Goal: Check status: Check status

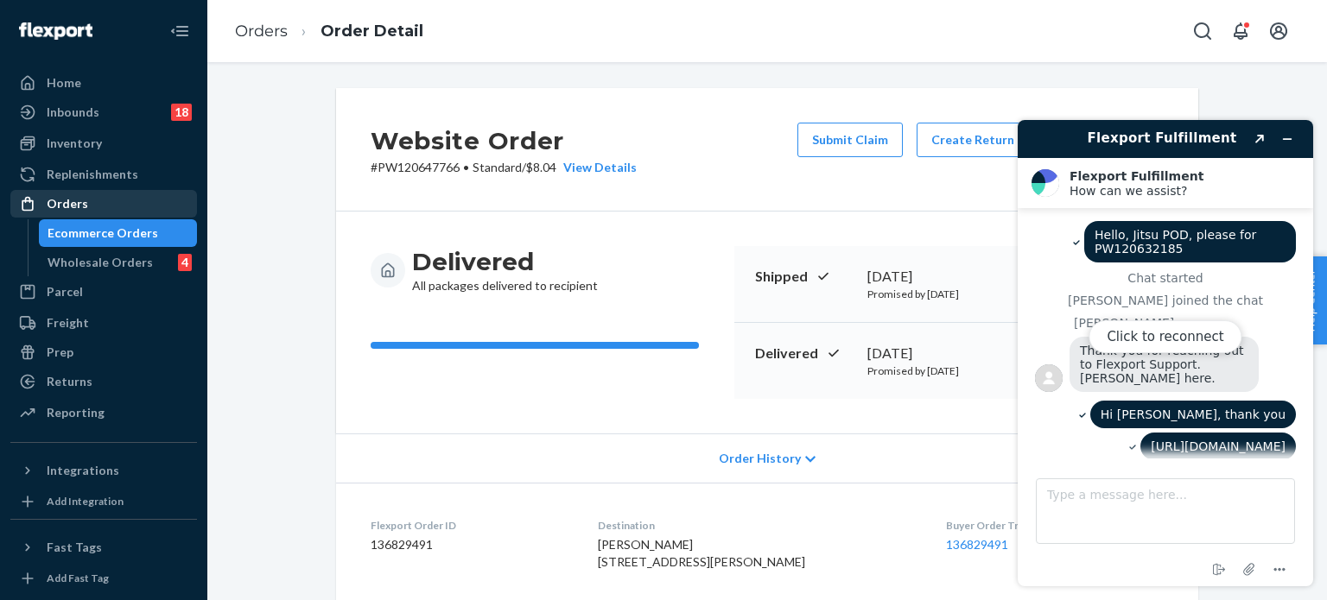
click at [80, 200] on div "Orders" at bounding box center [67, 203] width 41 height 17
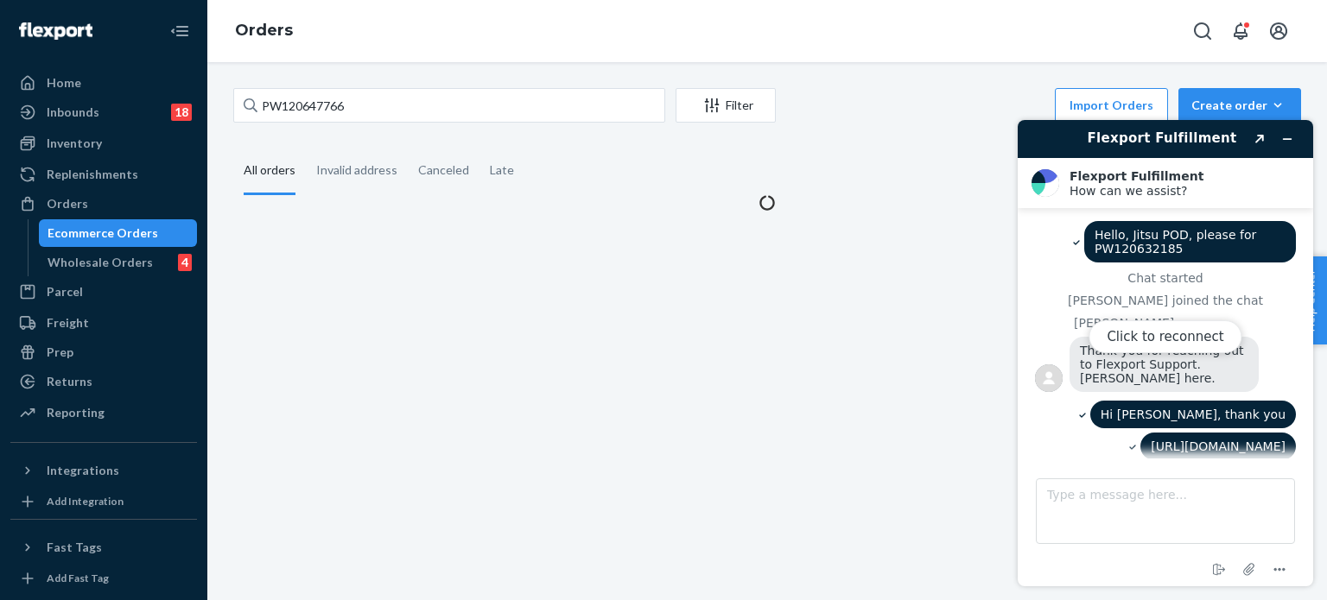
scroll to position [1585, 0]
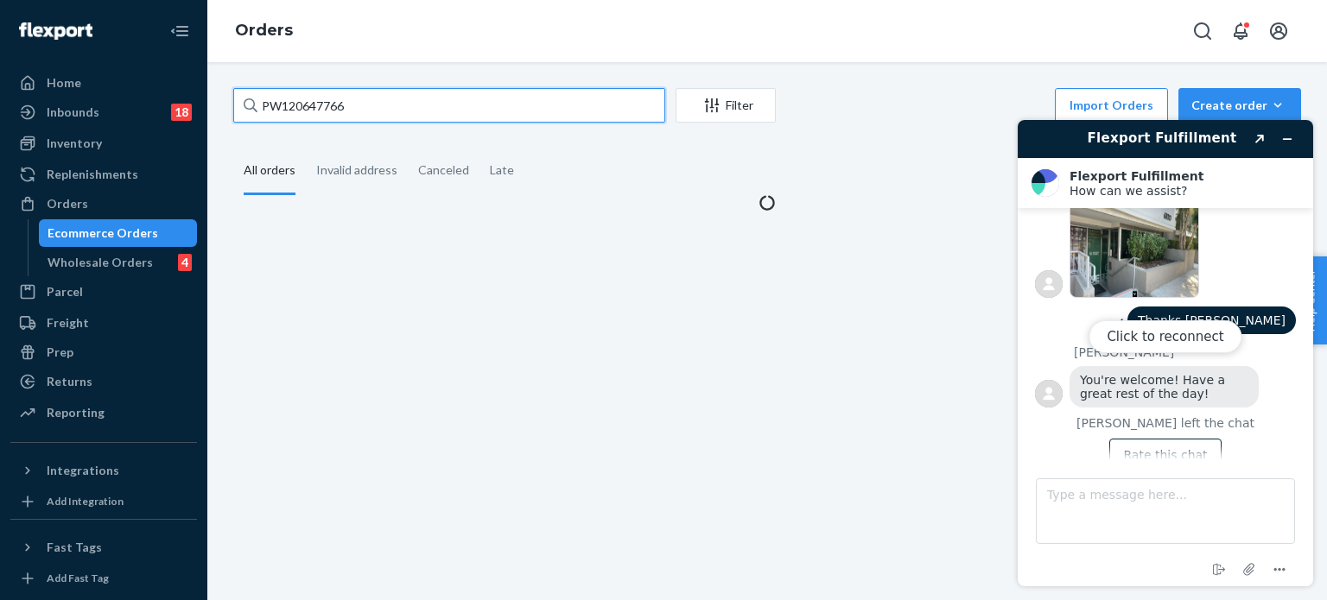
click at [326, 105] on input "PW120647766" at bounding box center [449, 105] width 432 height 35
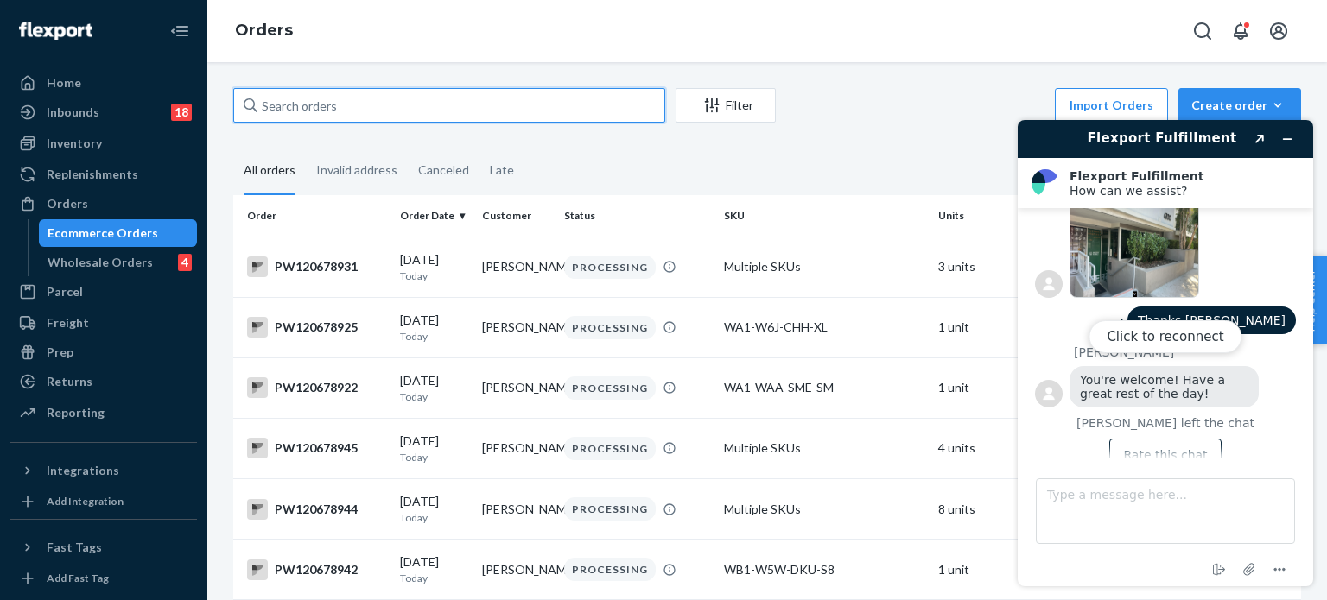
paste input "PW120668892"
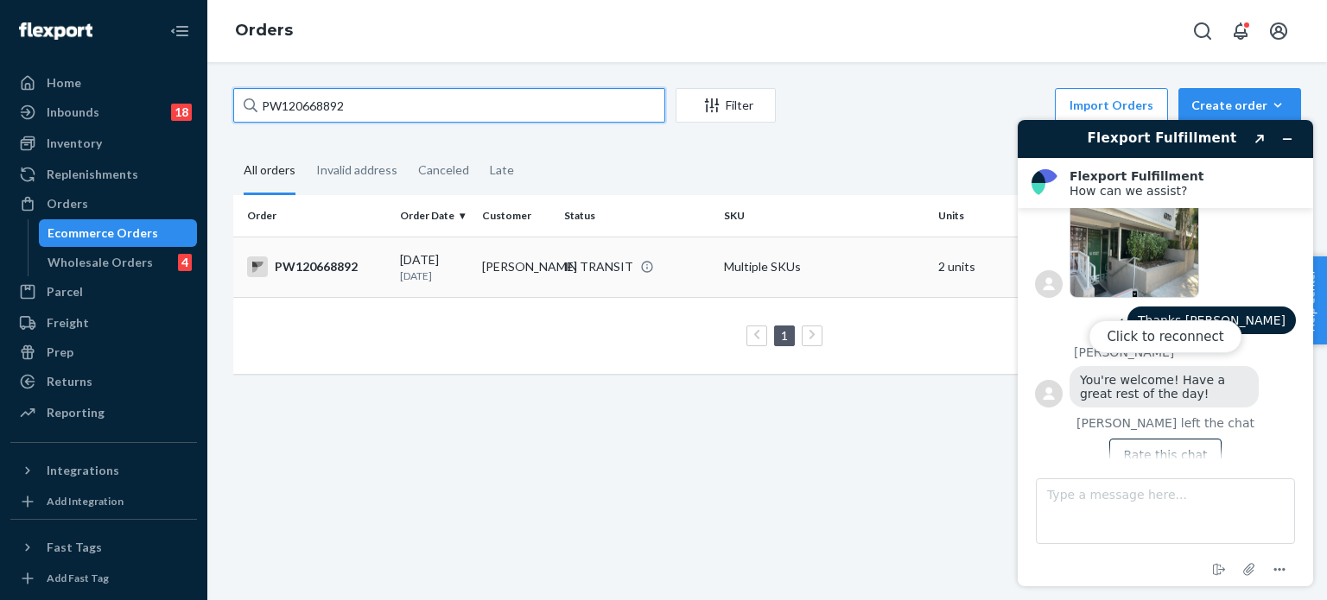
type input "PW120668892"
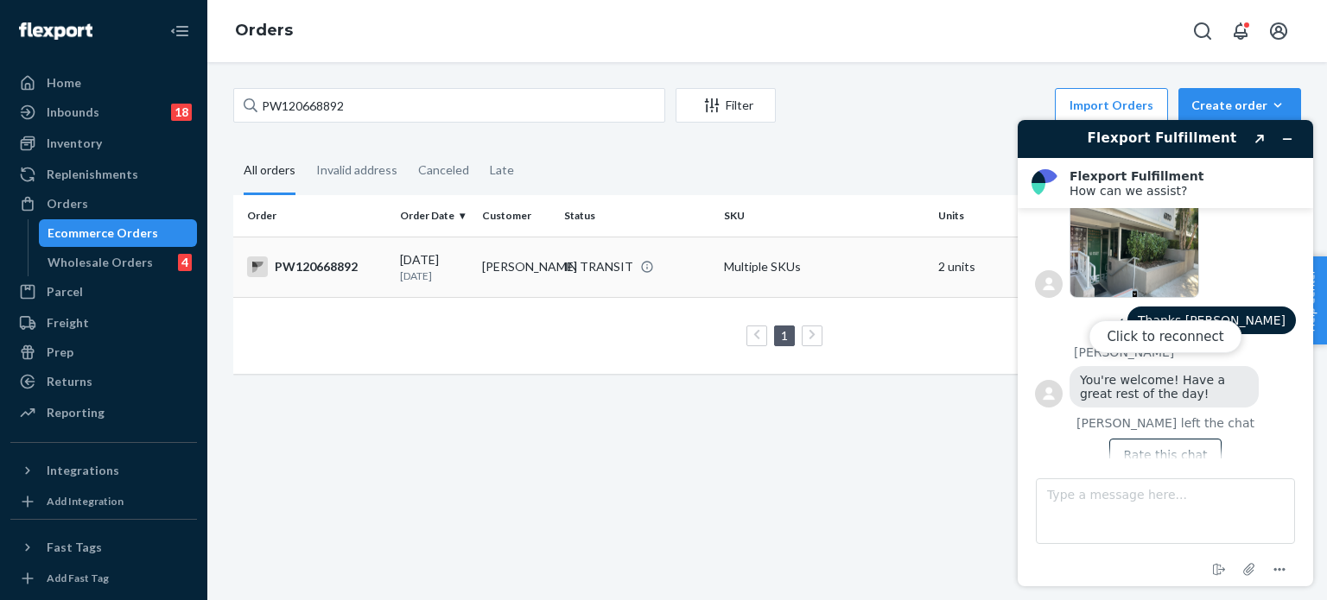
click at [290, 267] on div "PW120668892" at bounding box center [316, 267] width 139 height 21
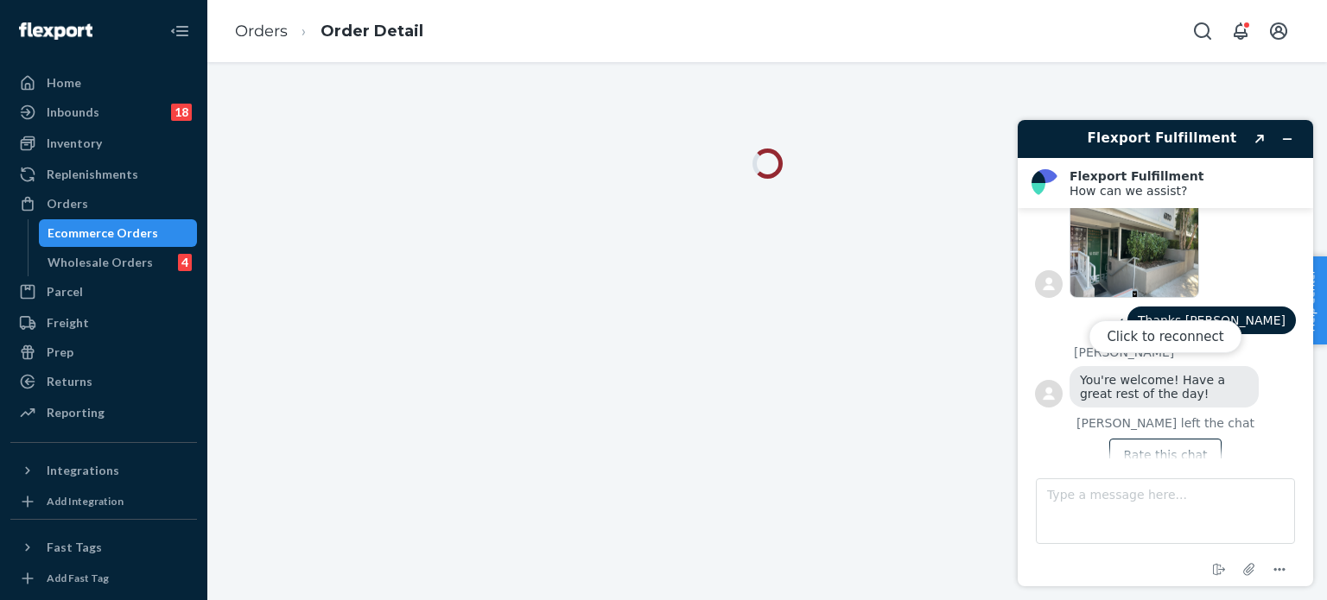
click at [1290, 137] on div "Click to reconnect" at bounding box center [1165, 353] width 295 height 466
drag, startPoint x: 1202, startPoint y: 346, endPoint x: 1212, endPoint y: 296, distance: 51.2
click at [1201, 344] on button "Click to reconnect" at bounding box center [1164, 336] width 153 height 33
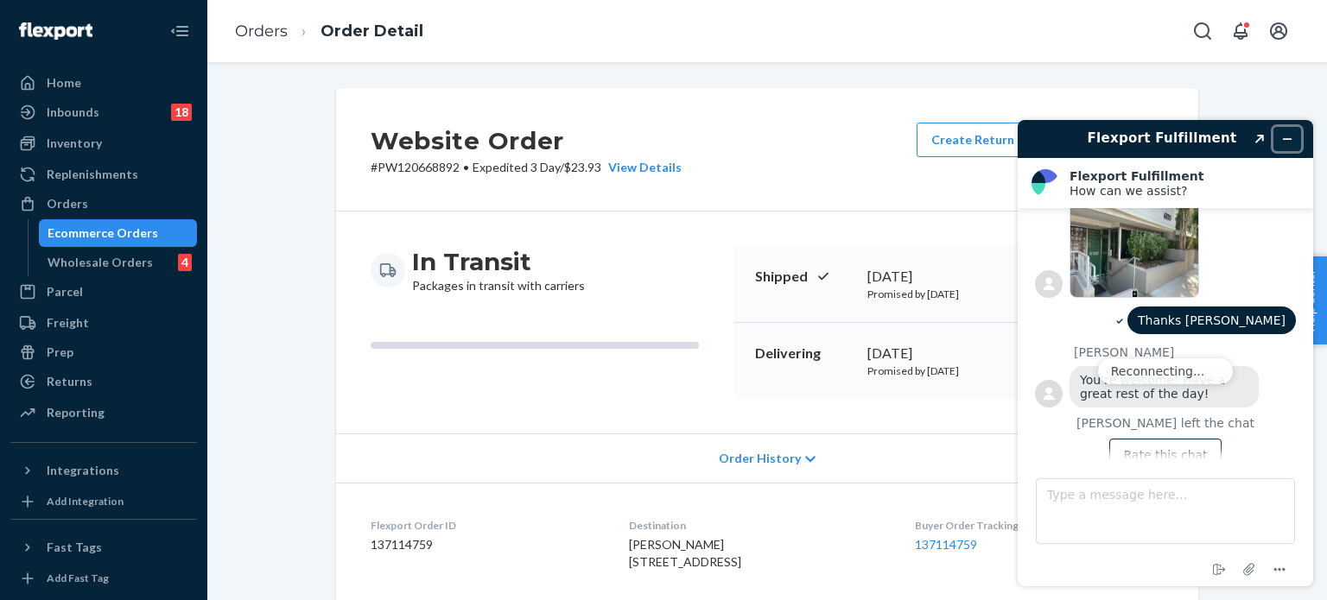
click at [1287, 139] on icon "Minimize widget" at bounding box center [1288, 139] width 8 height 0
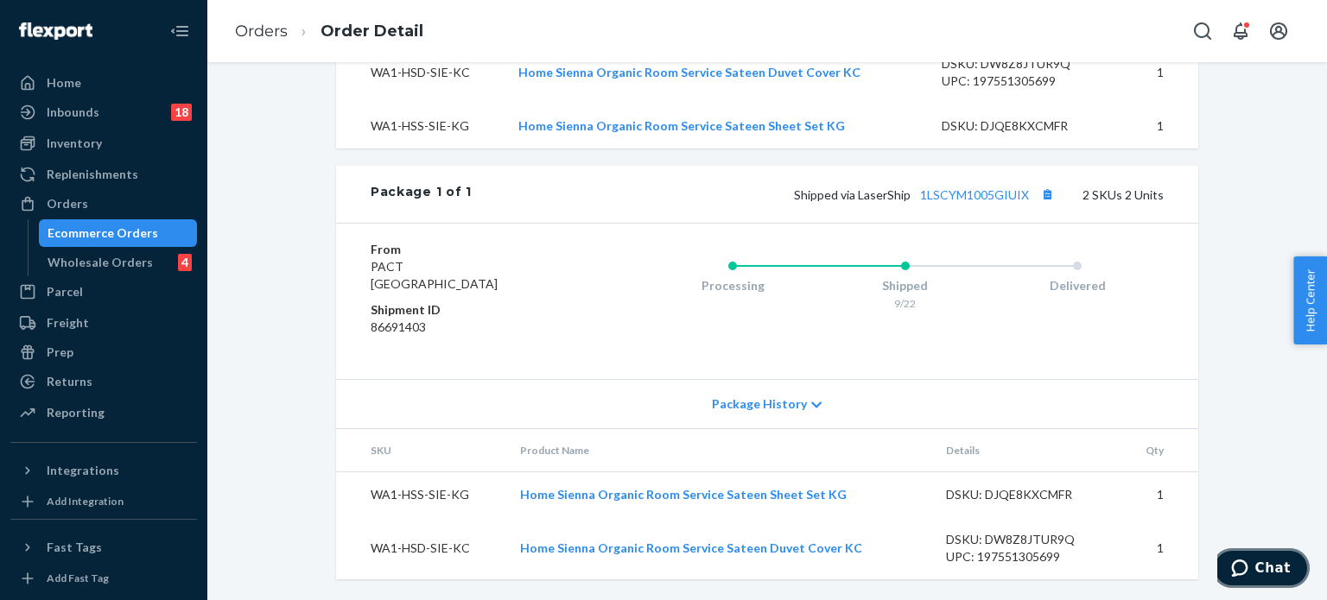
scroll to position [667, 0]
click at [1004, 193] on link "1LSCYM1005GIUIX" at bounding box center [974, 194] width 109 height 15
